Goal: Task Accomplishment & Management: Manage account settings

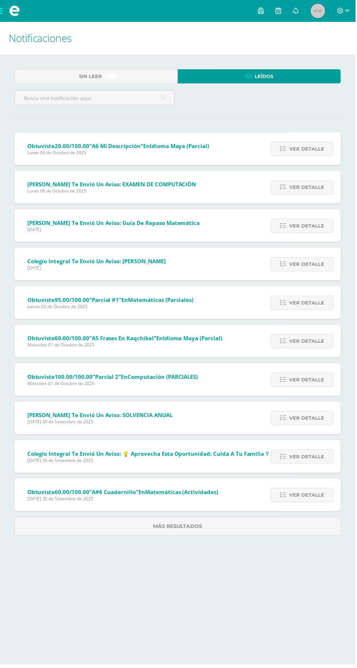
click at [296, 11] on link at bounding box center [297, 11] width 17 height 22
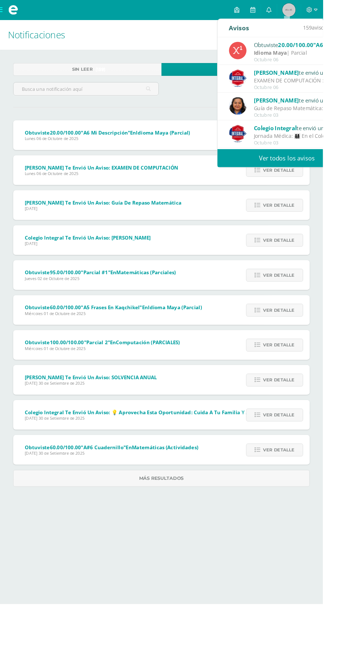
click at [349, 183] on link "Ver todos los avisos" at bounding box center [318, 175] width 154 height 20
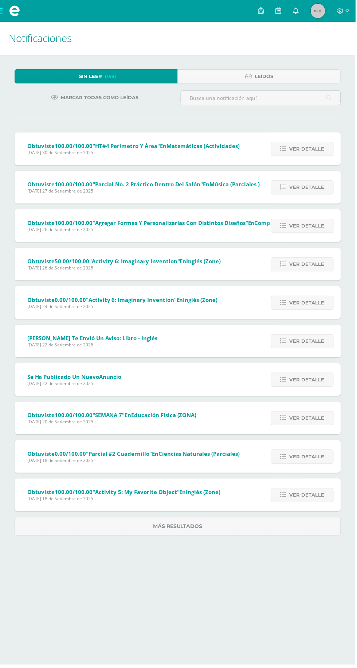
click at [147, 82] on link "Sin leer (159)" at bounding box center [97, 77] width 164 height 14
